Goal: Task Accomplishment & Management: Manage account settings

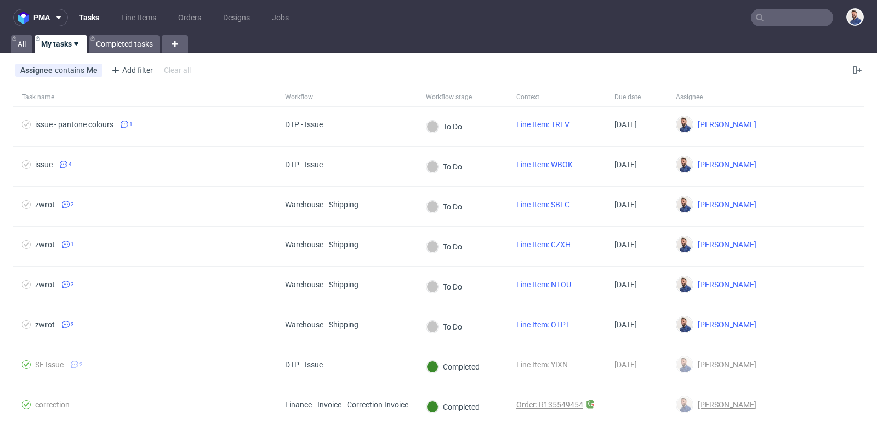
click at [781, 15] on input "text" at bounding box center [792, 18] width 82 height 18
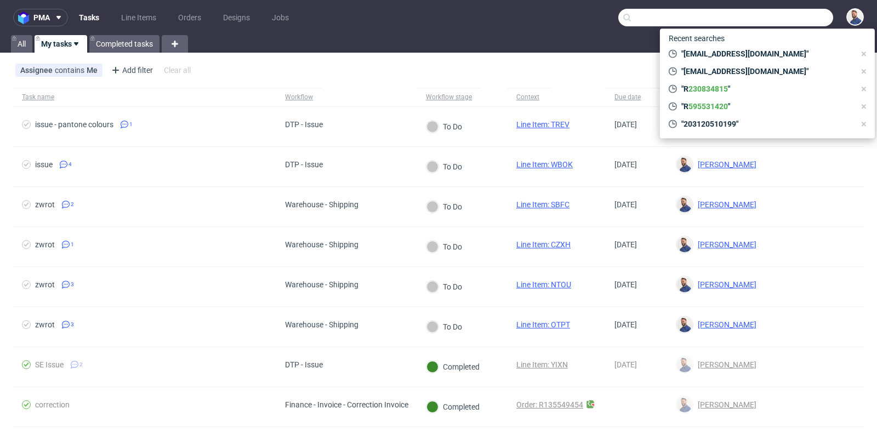
paste input "[EMAIL_ADDRESS][DOMAIN_NAME]"
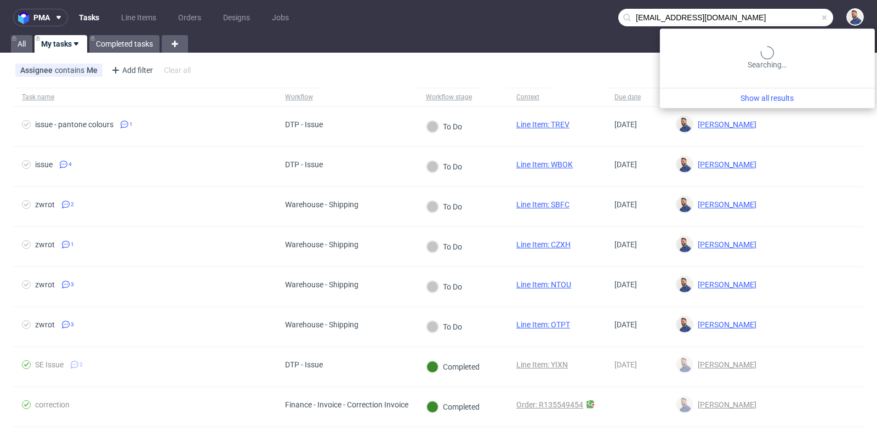
type input "[EMAIL_ADDRESS][DOMAIN_NAME]"
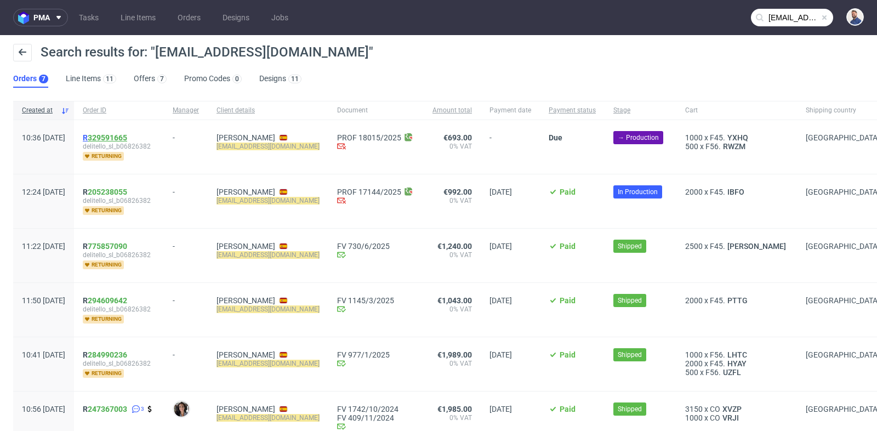
click at [127, 139] on link "329591665" at bounding box center [107, 137] width 39 height 9
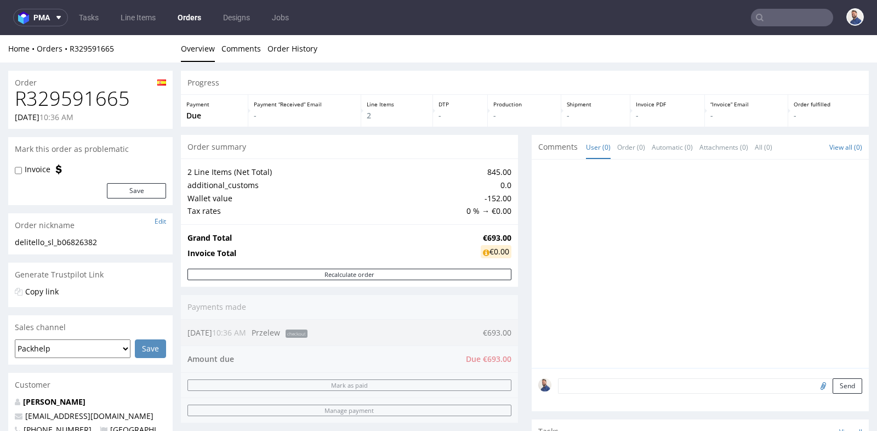
click at [509, 166] on div "2 Line Items (Net Total) 845.00 additional_customs 0.0 Wallet value -152.00 Tax…" at bounding box center [349, 190] width 337 height 65
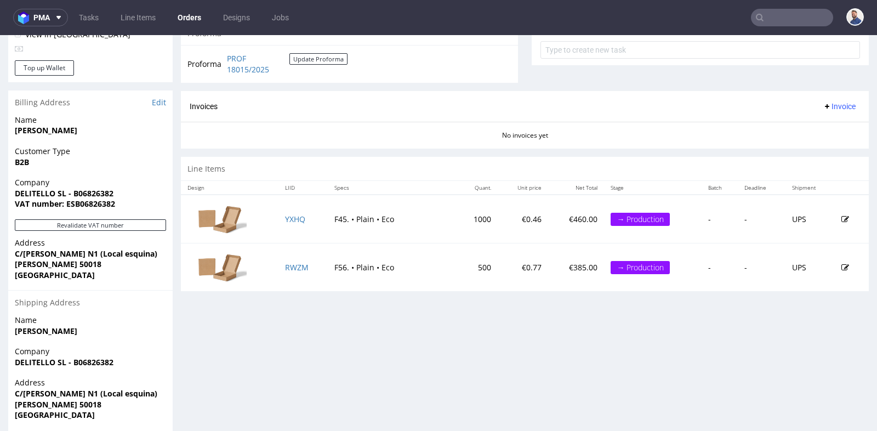
scroll to position [414, 0]
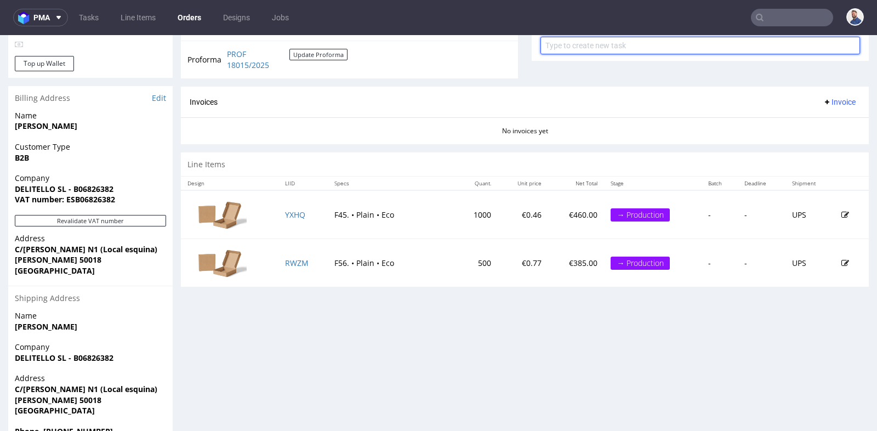
click at [704, 46] on input "text" at bounding box center [701, 46] width 320 height 18
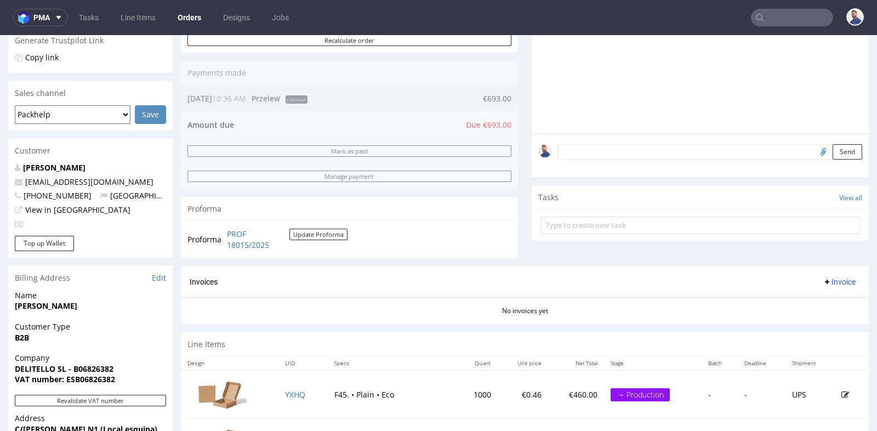
scroll to position [219, 0]
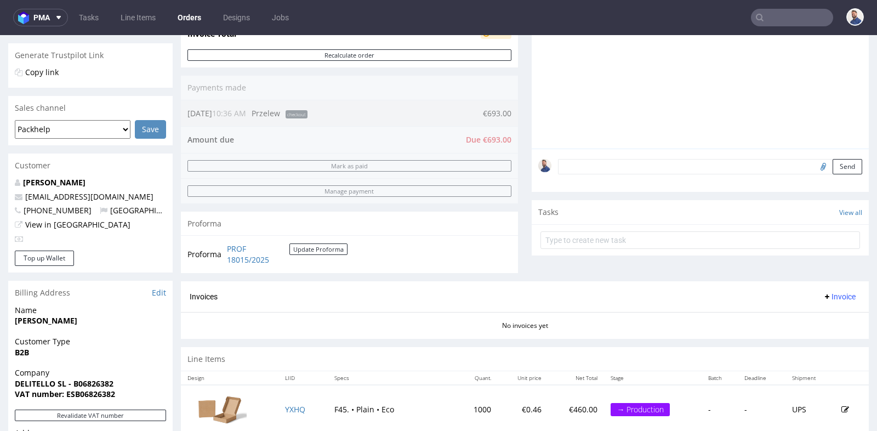
click at [577, 172] on textarea at bounding box center [710, 166] width 304 height 15
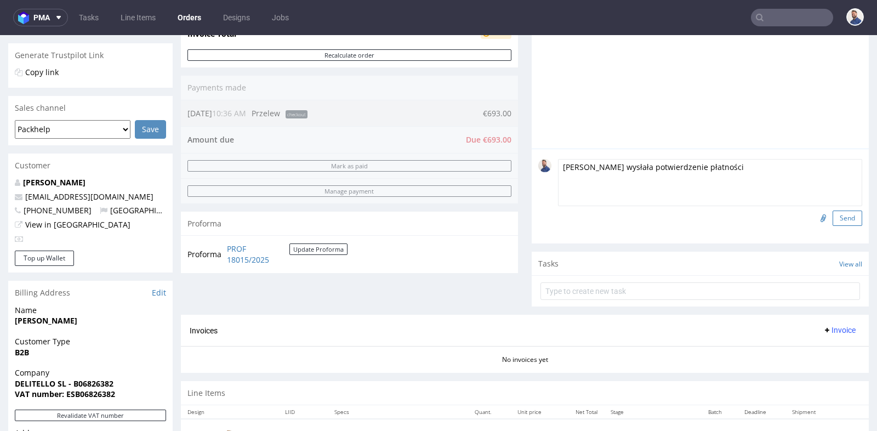
type textarea "[PERSON_NAME] wysłała potwierdzenie płatności"
click at [838, 214] on button "Send" at bounding box center [848, 218] width 30 height 15
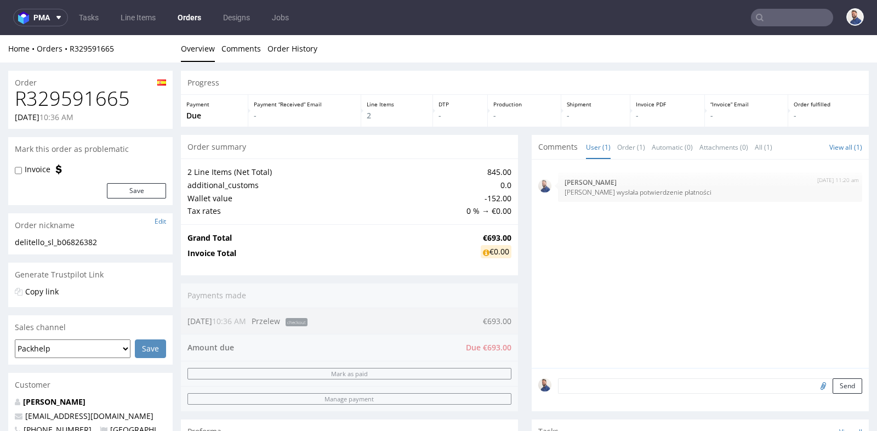
scroll to position [0, 0]
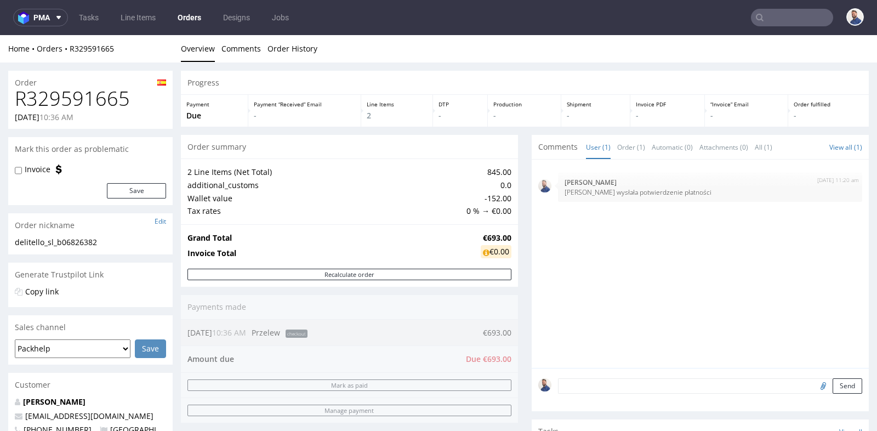
click at [814, 385] on input "file" at bounding box center [821, 385] width 15 height 14
type input "C:\fakepath\Pedido R329591665.pdf"
click at [839, 385] on button "Send" at bounding box center [848, 385] width 30 height 15
click at [526, 342] on div "Progress Payment Due Payment “Received” Email - Line Items 2 DTP - Production -…" at bounding box center [525, 390] width 688 height 639
click at [781, 8] on nav "pma Tasks Line Items Orders Designs Jobs" at bounding box center [438, 17] width 877 height 35
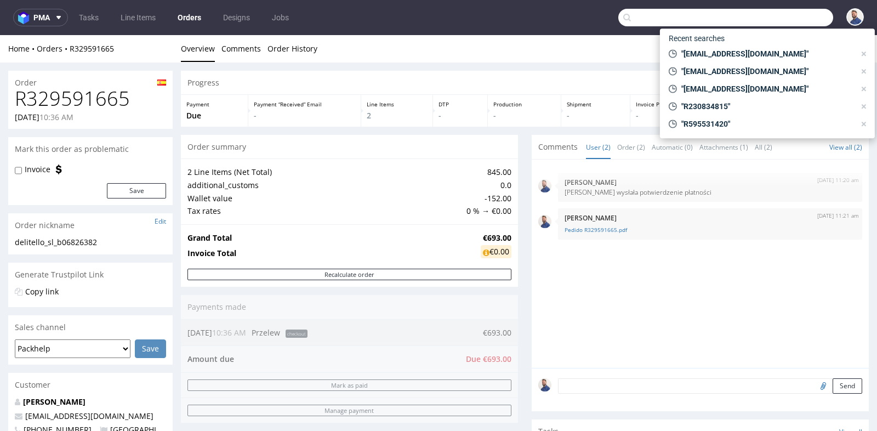
click at [780, 12] on input "text" at bounding box center [725, 18] width 215 height 18
paste input "R028222325"
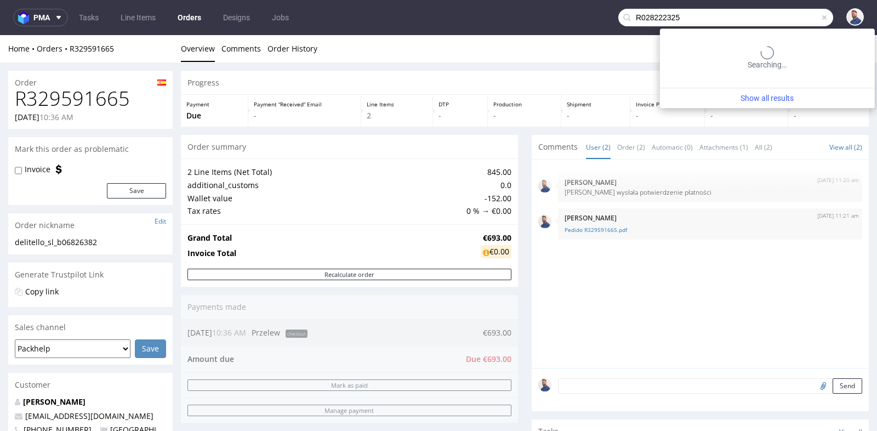
type input "R028222325"
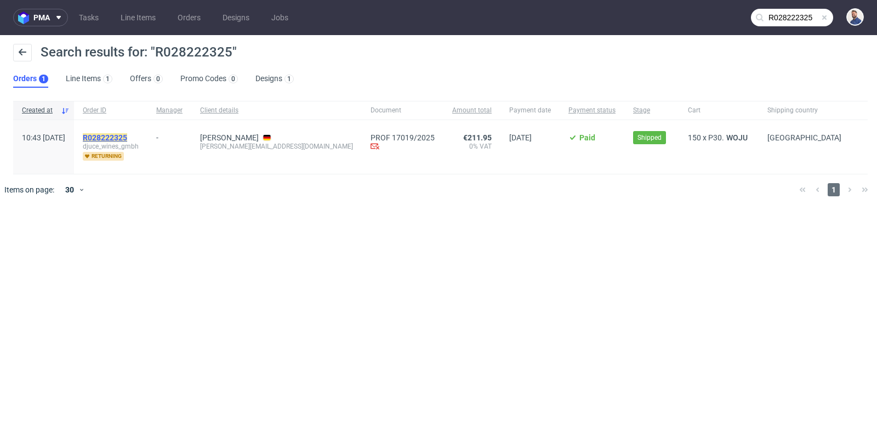
click at [127, 137] on mark "R028222325" at bounding box center [105, 137] width 44 height 9
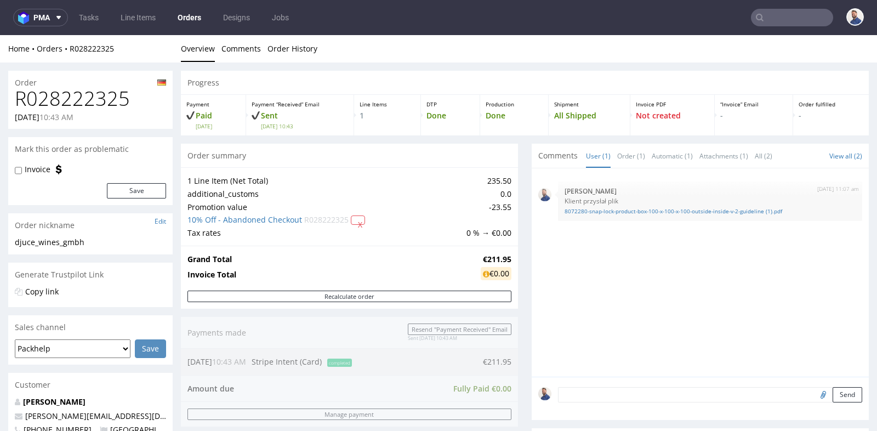
click at [532, 144] on div "Comments User (1) Order (1) Automatic (1) Attachments (1) All (2) View all (2)" at bounding box center [700, 156] width 337 height 24
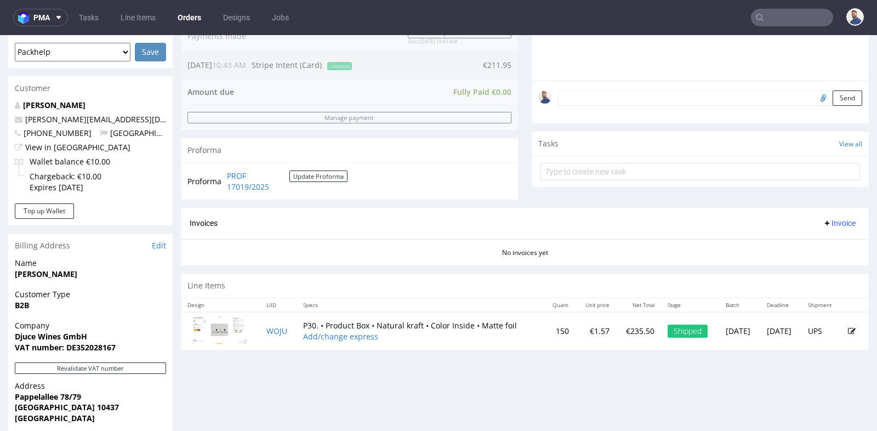
scroll to position [292, 0]
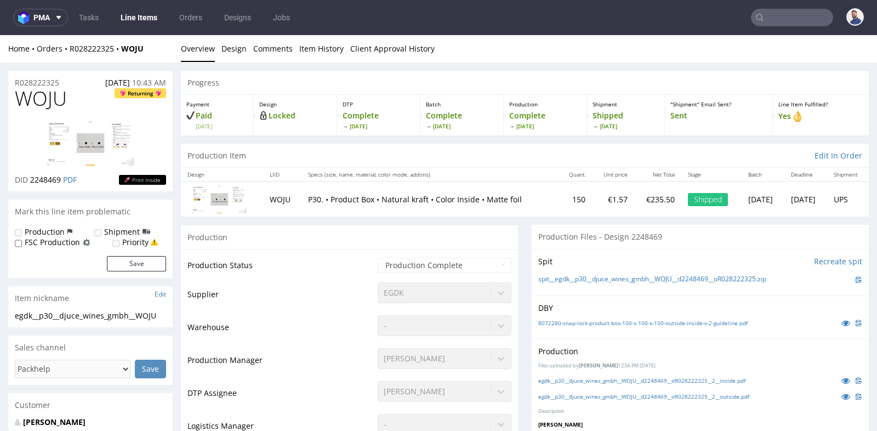
click at [499, 228] on div "Production" at bounding box center [349, 237] width 337 height 25
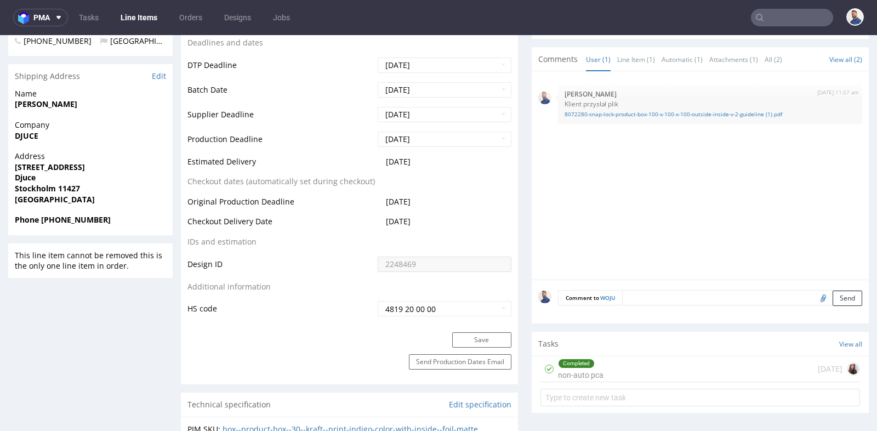
scroll to position [414, 0]
